Goal: Information Seeking & Learning: Compare options

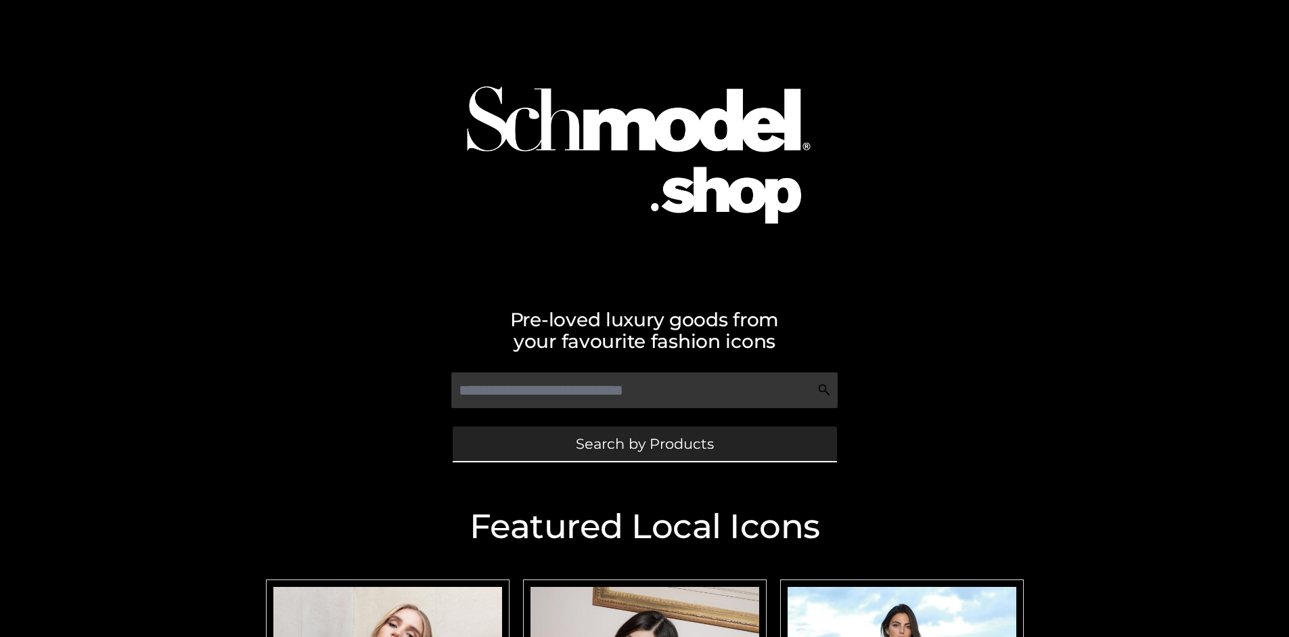
click at [644, 443] on span "Search by Products" at bounding box center [645, 443] width 138 height 14
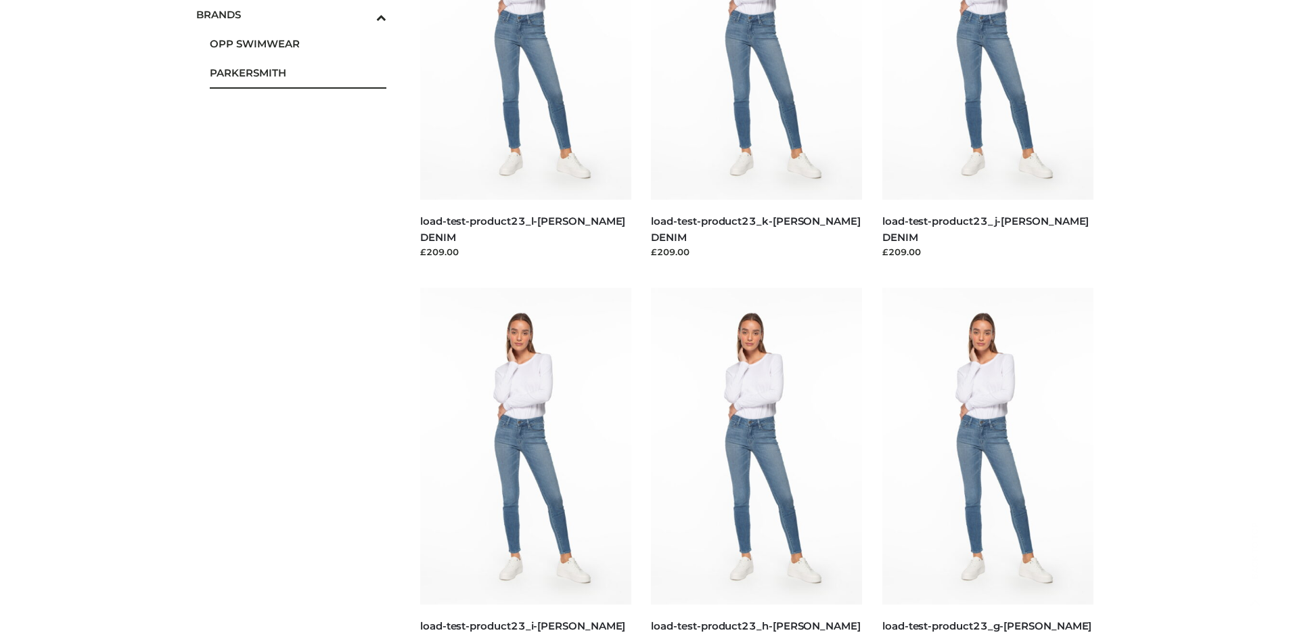
click at [298, 72] on span "PARKERSMITH" at bounding box center [298, 73] width 177 height 16
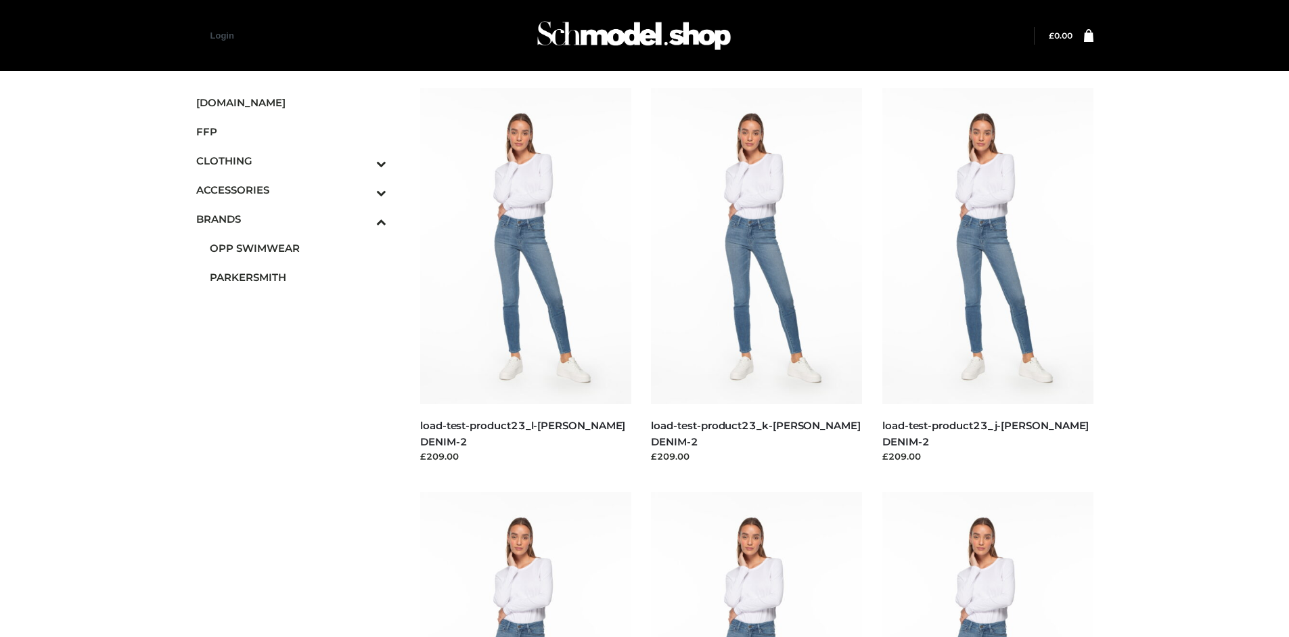
scroll to position [1040, 0]
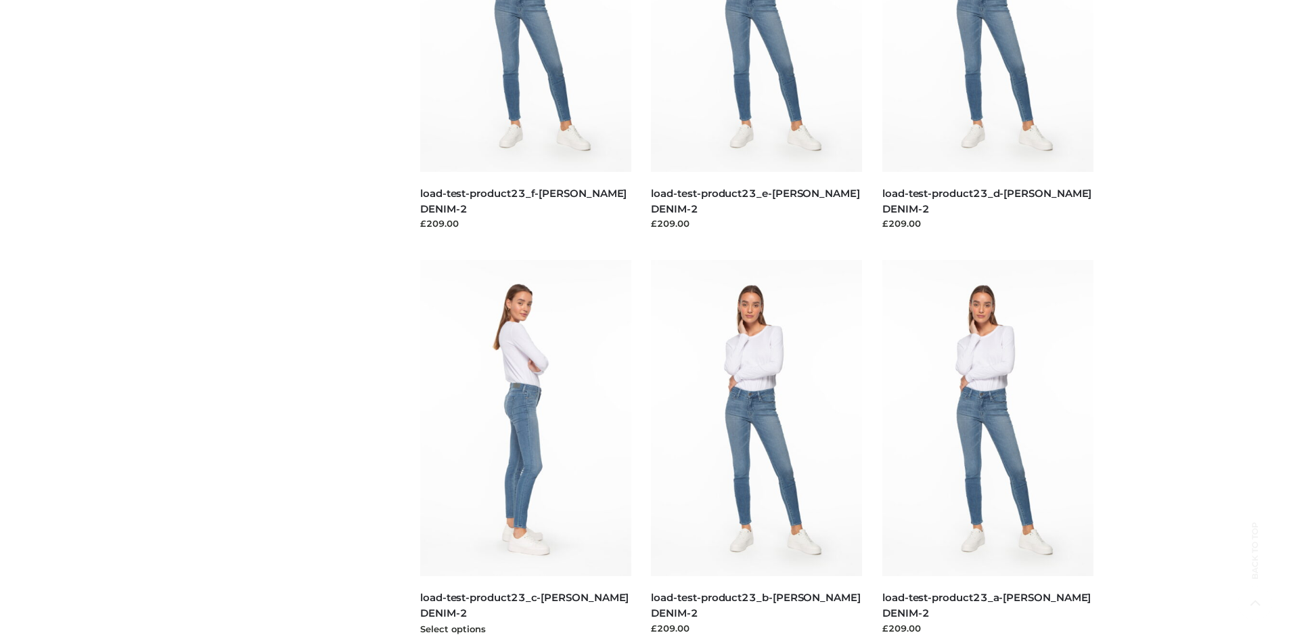
click at [525, 448] on img at bounding box center [525, 418] width 211 height 316
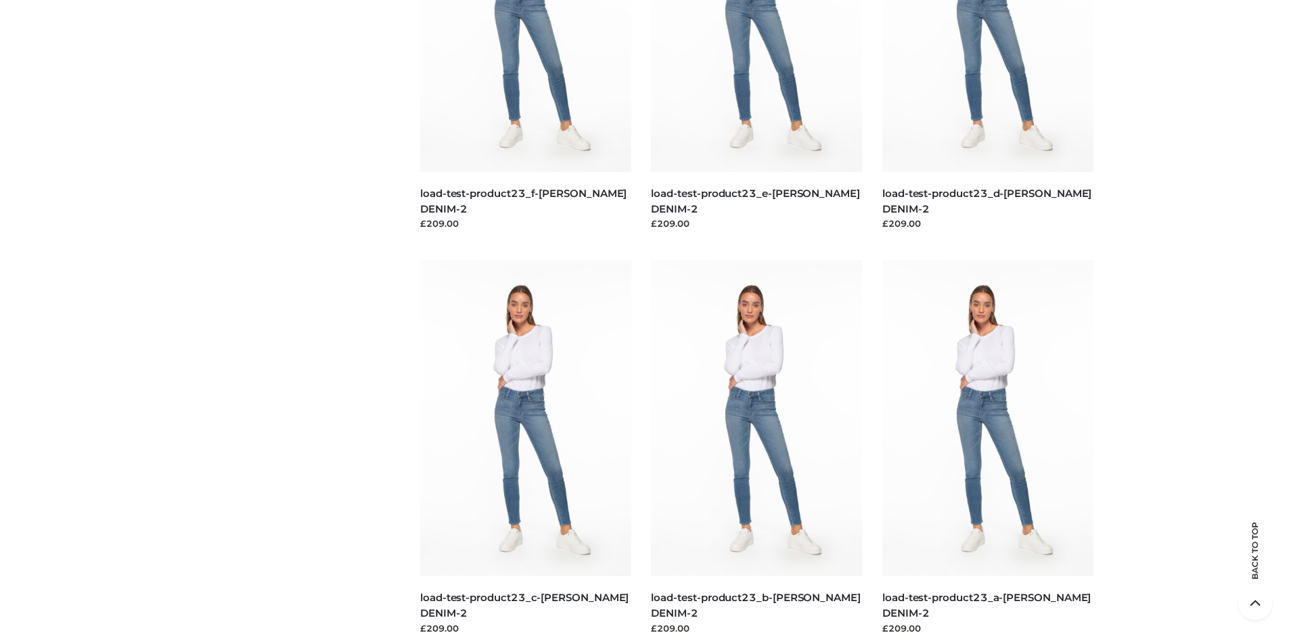
scroll to position [0, 0]
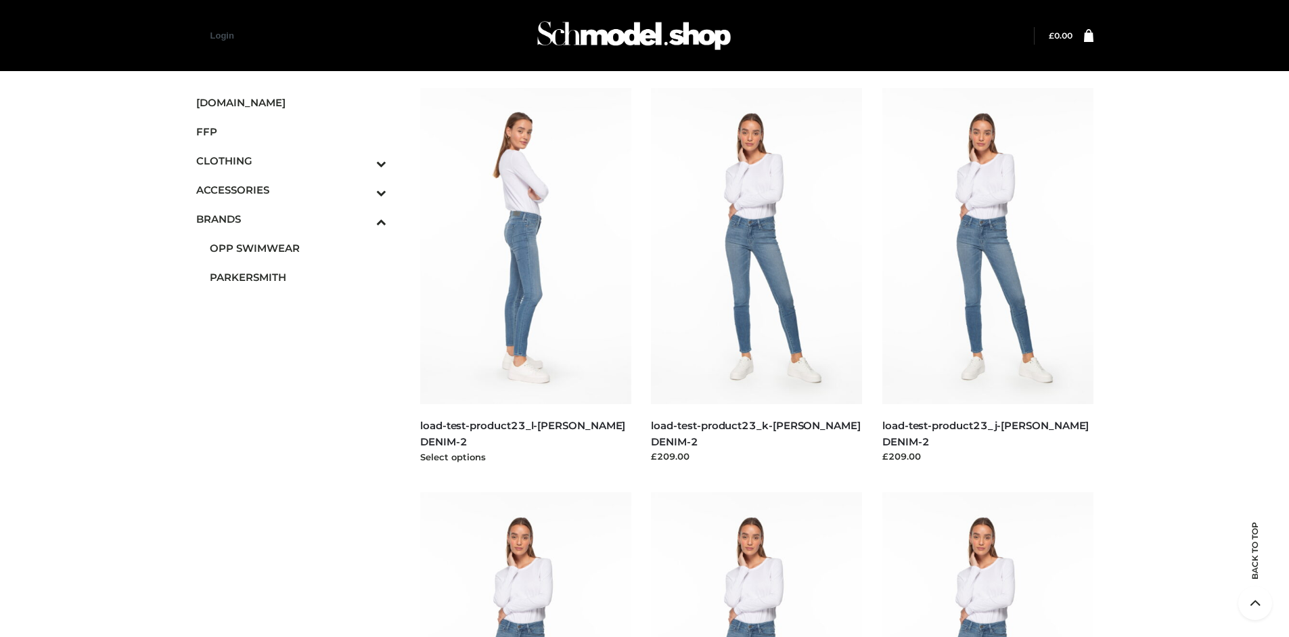
click at [525, 276] on img at bounding box center [525, 246] width 211 height 316
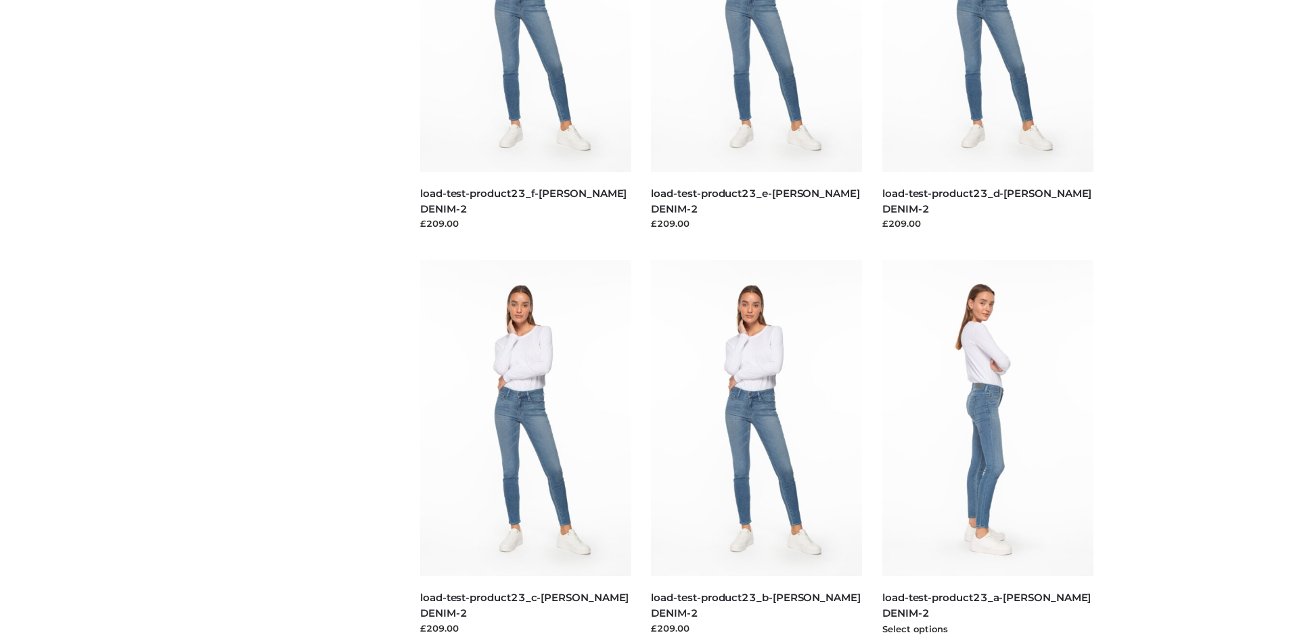
click at [987, 448] on img at bounding box center [987, 418] width 211 height 316
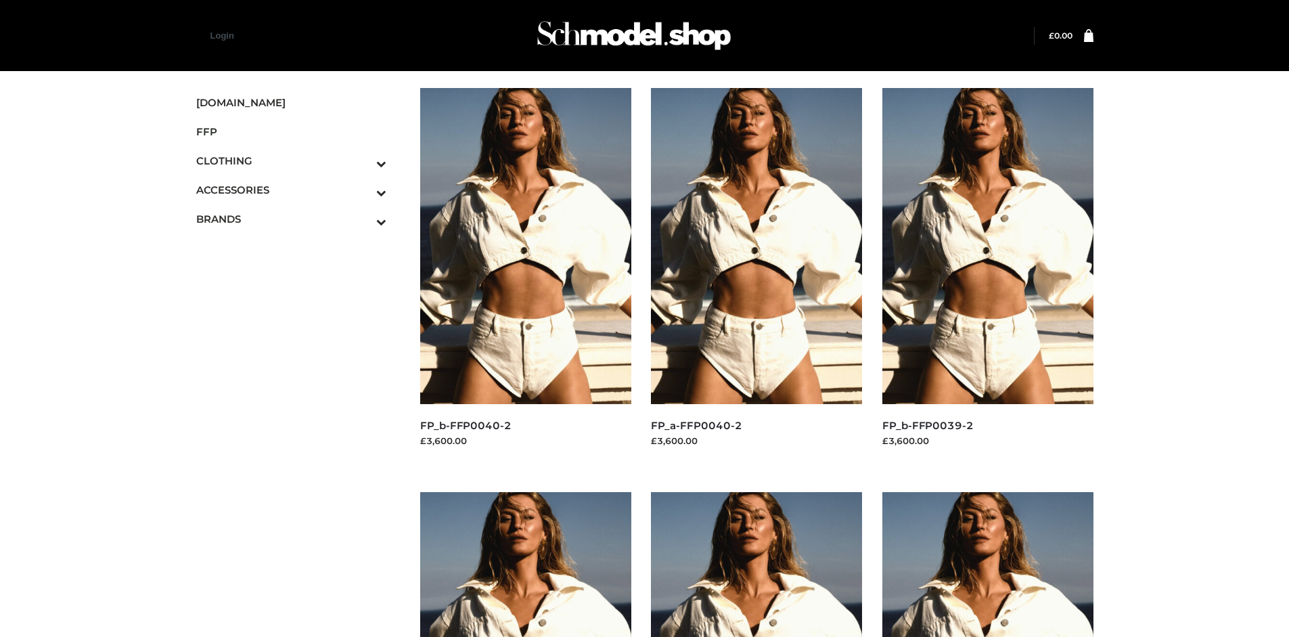
scroll to position [1040, 0]
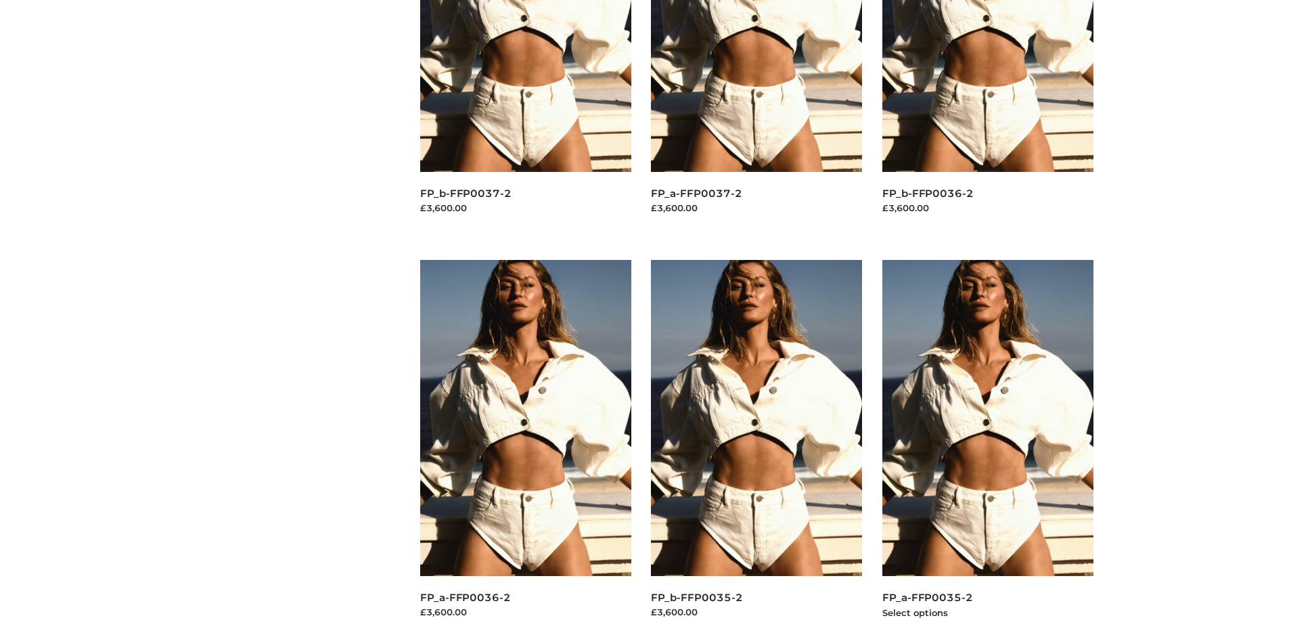
click at [987, 448] on img at bounding box center [987, 418] width 211 height 316
click at [525, 448] on img at bounding box center [525, 418] width 211 height 316
click at [756, 448] on img at bounding box center [756, 418] width 211 height 316
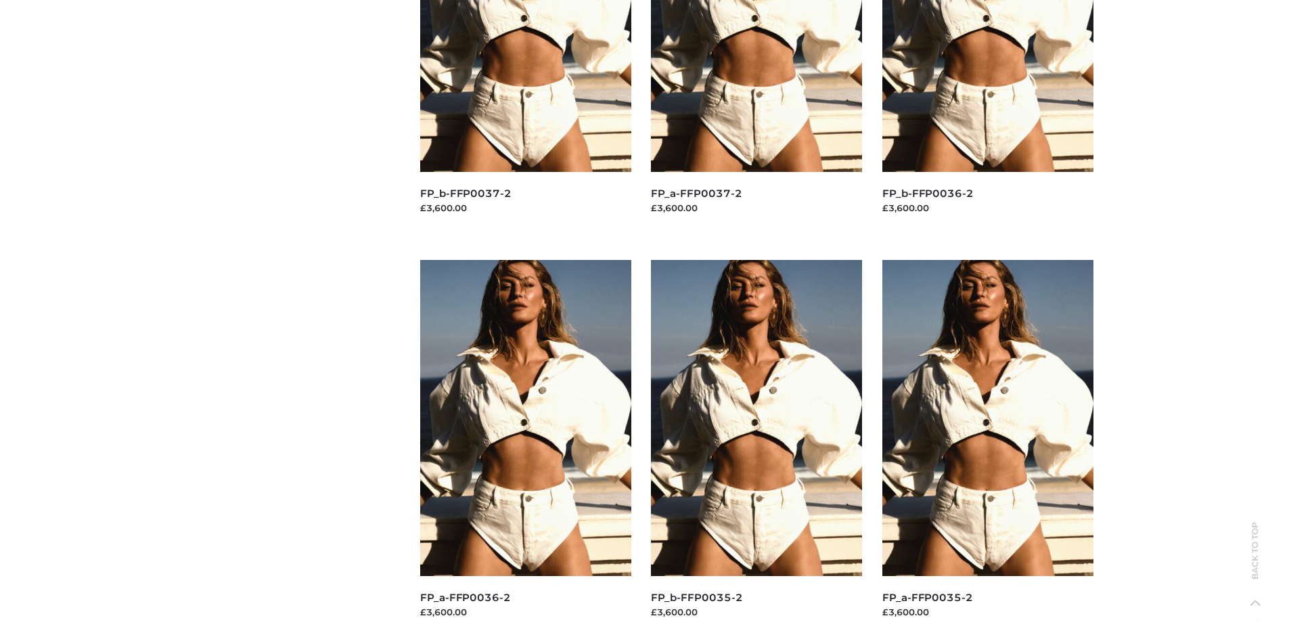
scroll to position [0, 0]
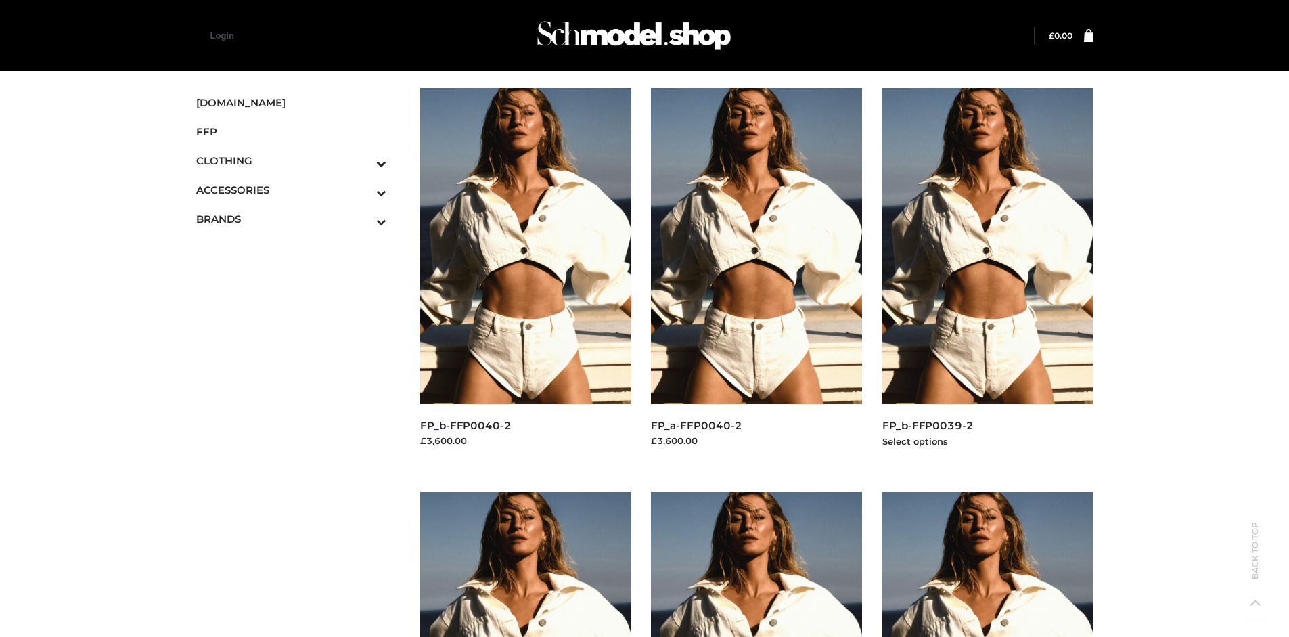
click at [987, 276] on img at bounding box center [987, 246] width 211 height 316
click at [363, 160] on icon "Toggle Submenu" at bounding box center [311, 164] width 152 height 16
click at [0, 0] on span "DRESSES" at bounding box center [0, 0] width 0 height 0
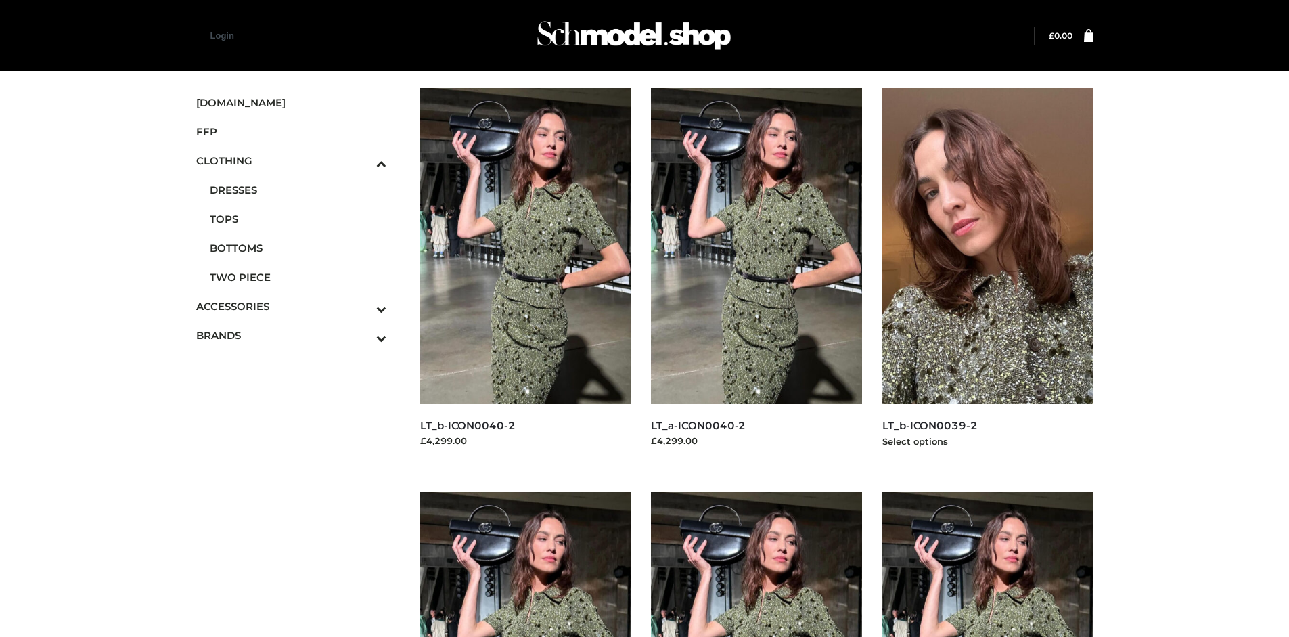
click at [987, 276] on img at bounding box center [987, 246] width 211 height 316
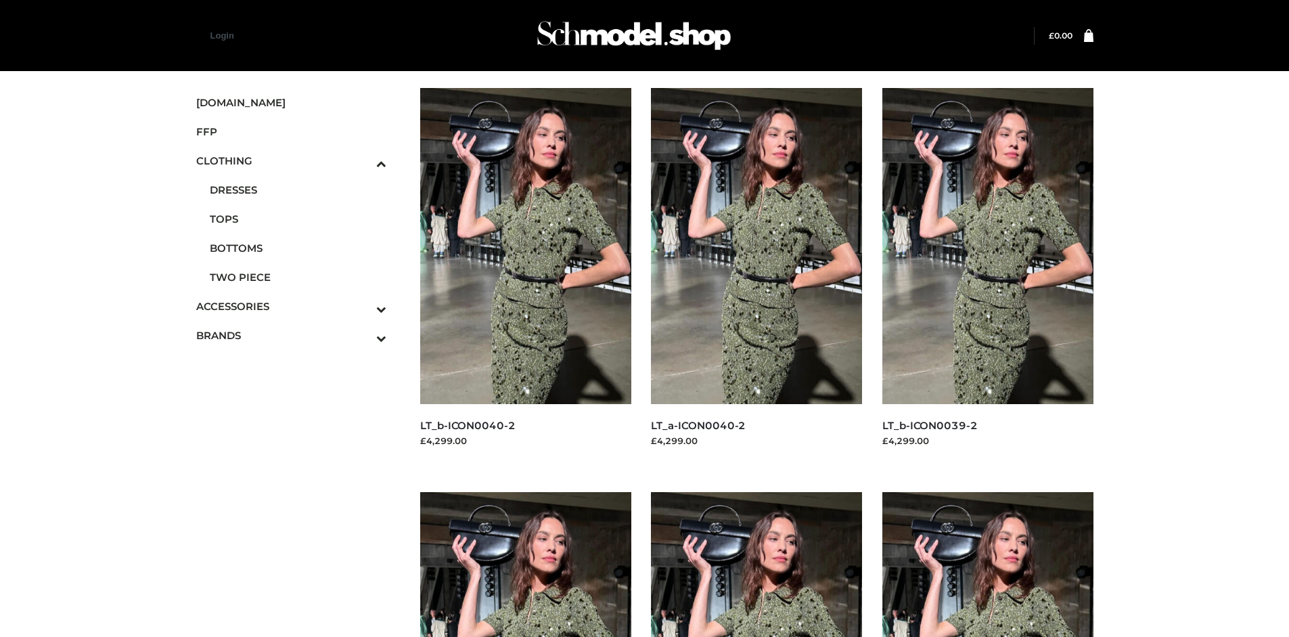
scroll to position [1040, 0]
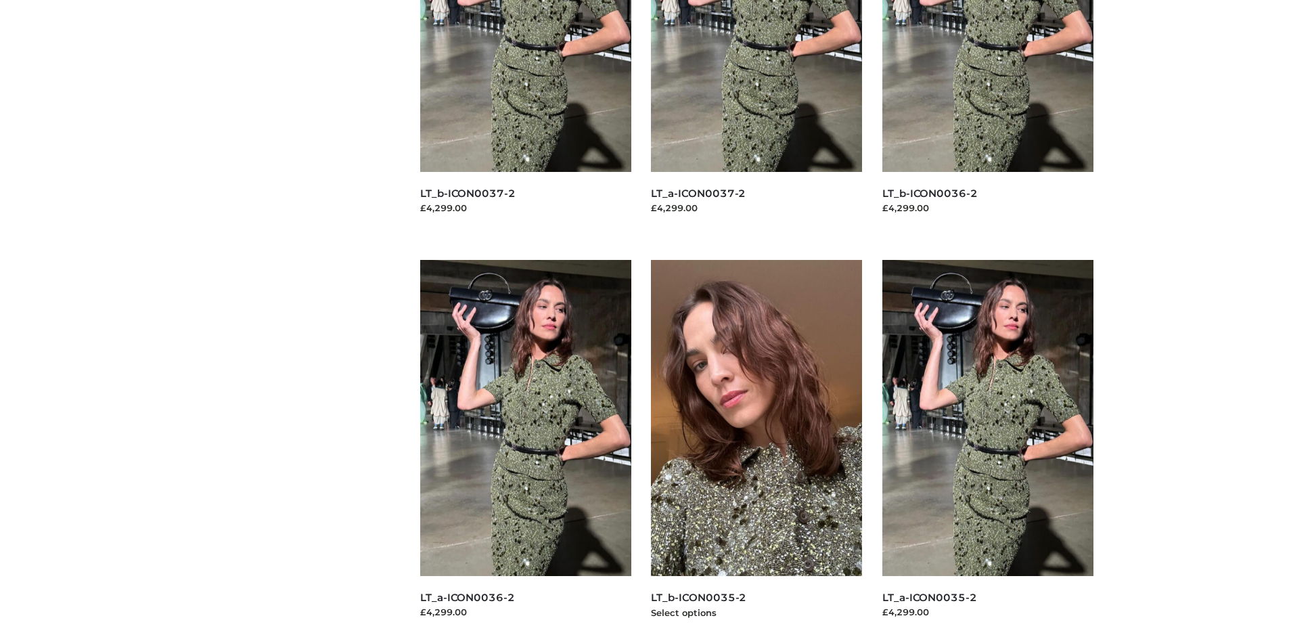
click at [756, 448] on img at bounding box center [756, 418] width 211 height 316
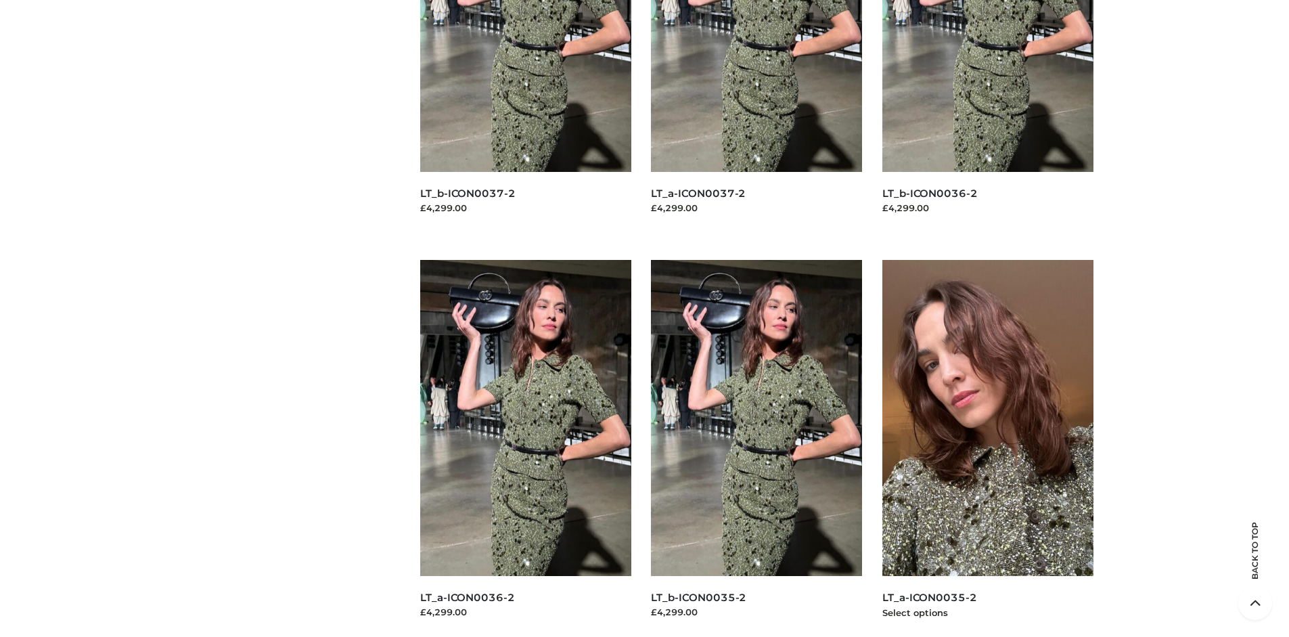
click at [987, 448] on img at bounding box center [987, 418] width 211 height 316
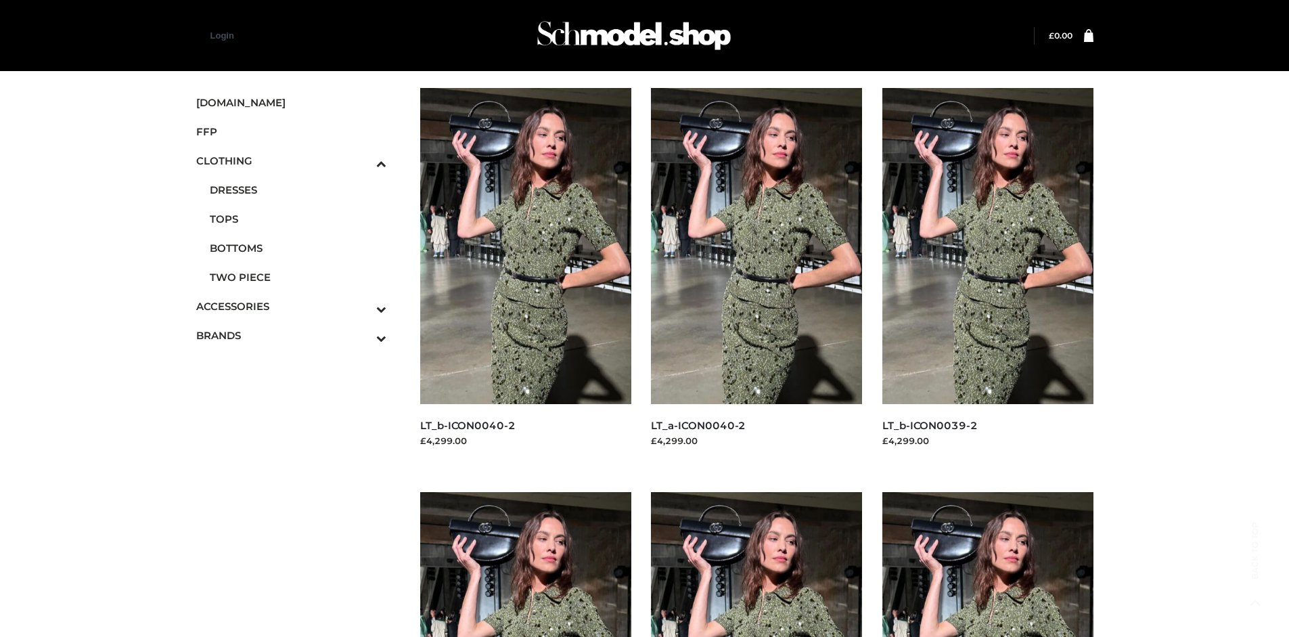
click at [0, 0] on span "BAGS" at bounding box center [0, 0] width 0 height 0
